Goal: Check status: Check status

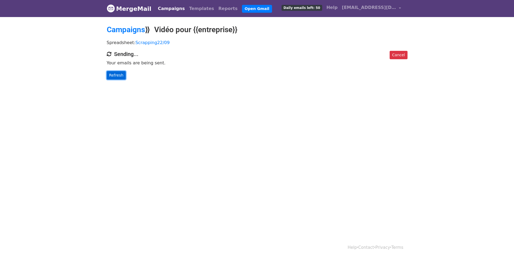
click at [110, 76] on link "Refresh" at bounding box center [116, 75] width 19 height 8
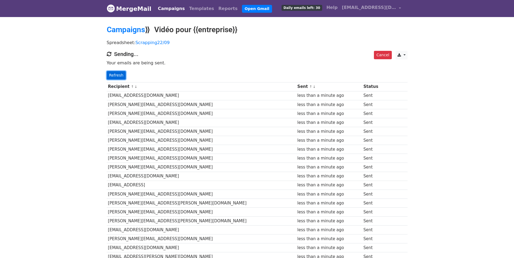
click at [113, 72] on link "Refresh" at bounding box center [116, 75] width 19 height 8
click at [114, 74] on link "Refresh" at bounding box center [116, 75] width 19 height 8
click at [110, 78] on link "Refresh" at bounding box center [116, 75] width 19 height 8
